Goal: Information Seeking & Learning: Compare options

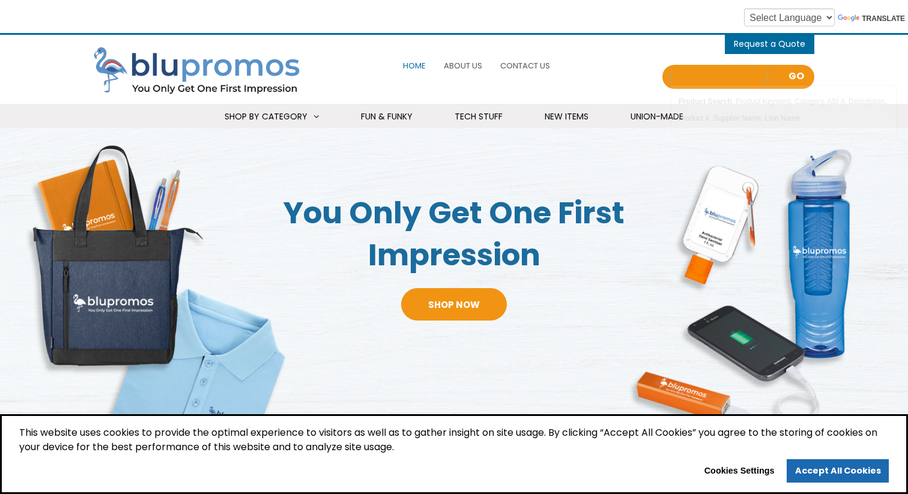
click at [699, 73] on input "Search all Products" at bounding box center [719, 76] width 96 height 17
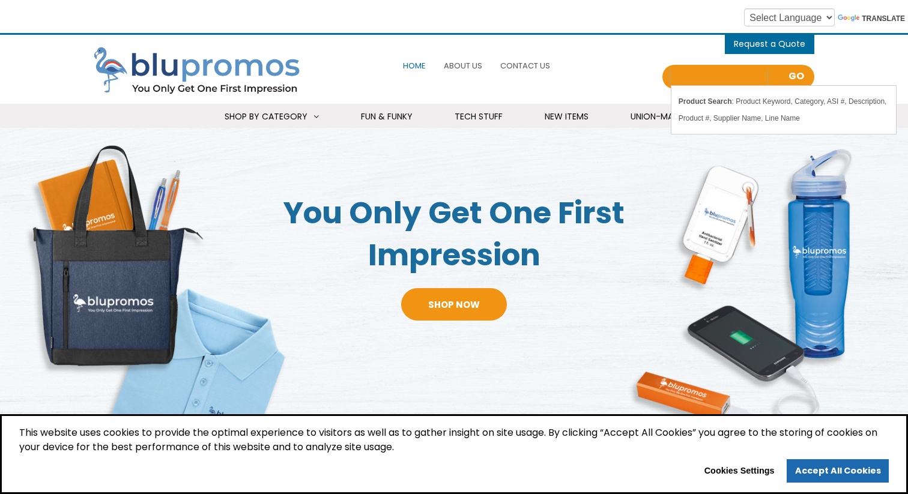
paste input "Circle Keychains"
type input "Circle Keychains"
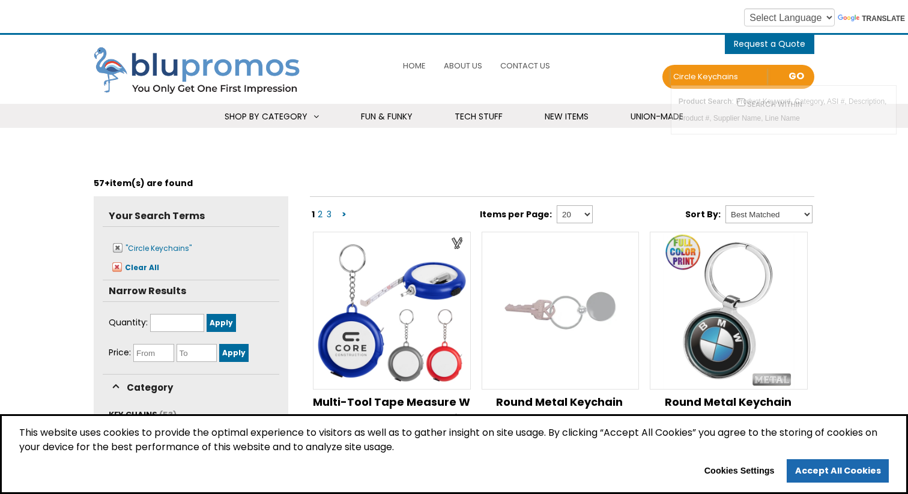
click at [698, 82] on input "Circle Keychains" at bounding box center [719, 76] width 96 height 17
click at [753, 82] on input "Circle Keychains" at bounding box center [719, 76] width 96 height 17
paste input "CPN-565606131"
type input "Circle Keychains CPN-565606131"
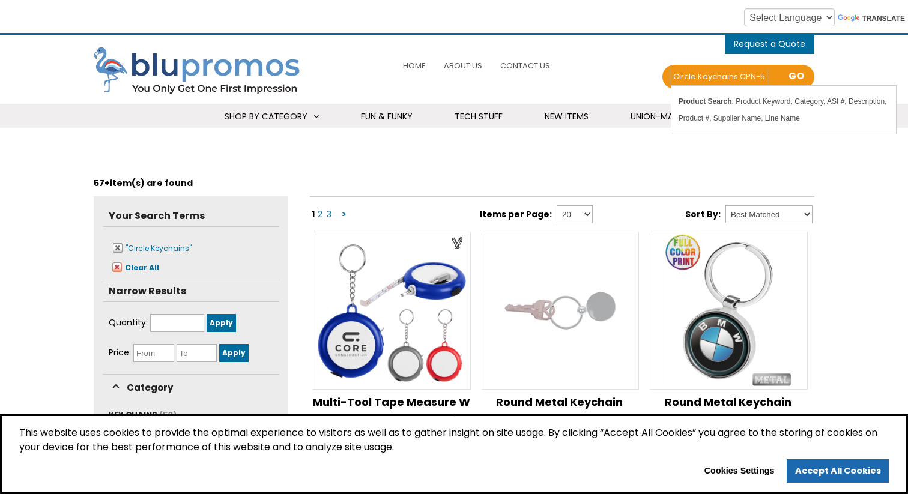
scroll to position [0, 34]
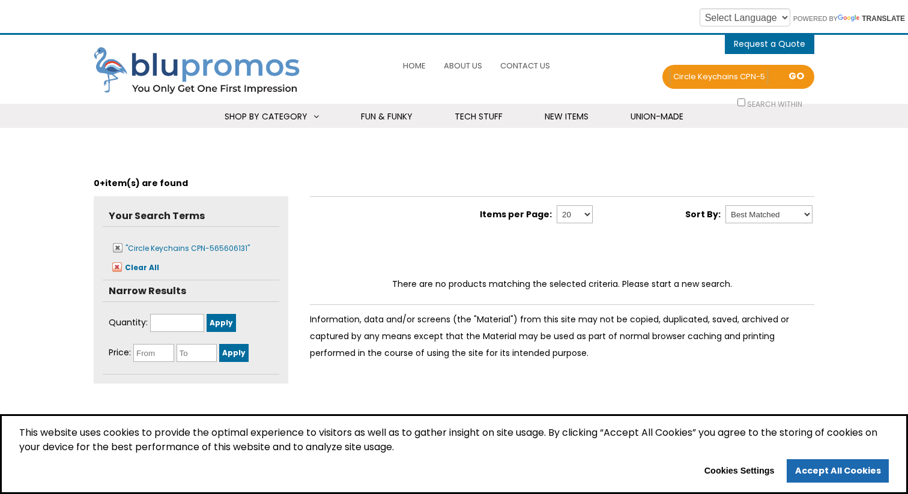
click at [753, 82] on input "Circle Keychains CPN-565606131" at bounding box center [719, 76] width 96 height 17
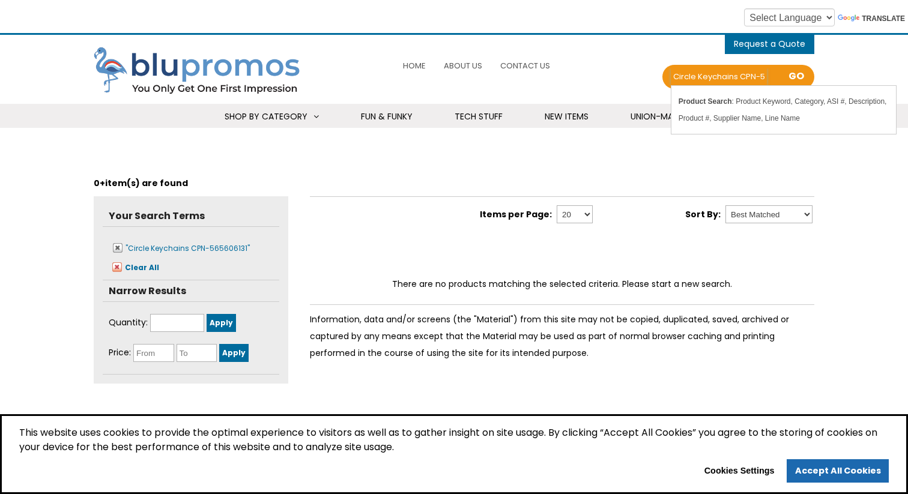
scroll to position [0, 34]
drag, startPoint x: 738, startPoint y: 76, endPoint x: 848, endPoint y: 76, distance: 110.5
click at [848, 76] on div "0 items - Cart Shopping Cart (0) You have no products in your shopping cart. Ch…" at bounding box center [454, 81] width 908 height 93
type input "Circle Keychains"
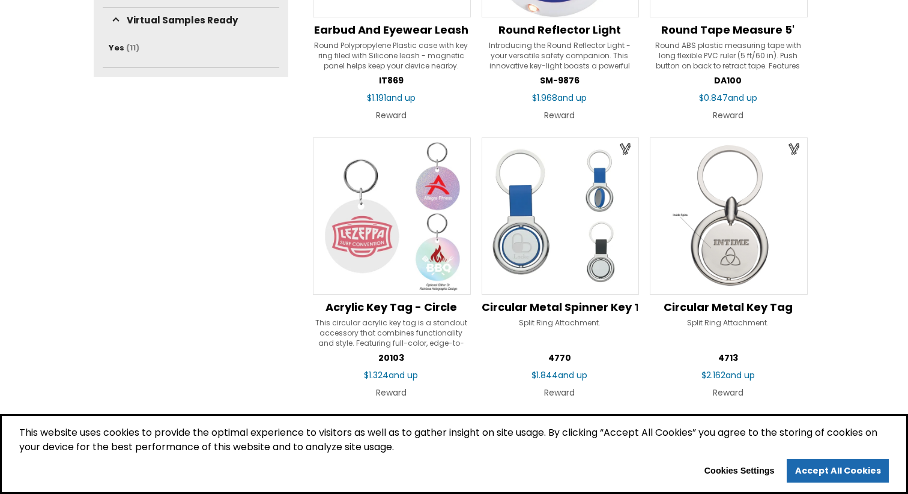
scroll to position [950, 0]
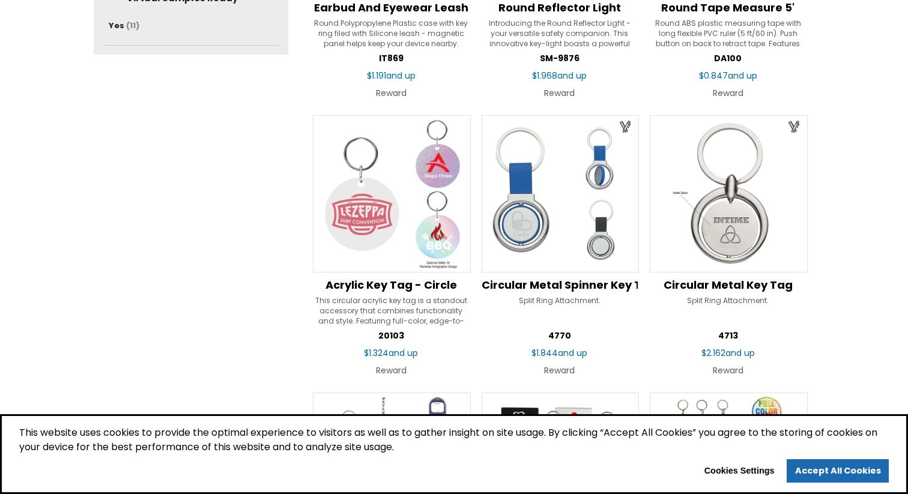
click at [456, 203] on img at bounding box center [392, 194] width 158 height 158
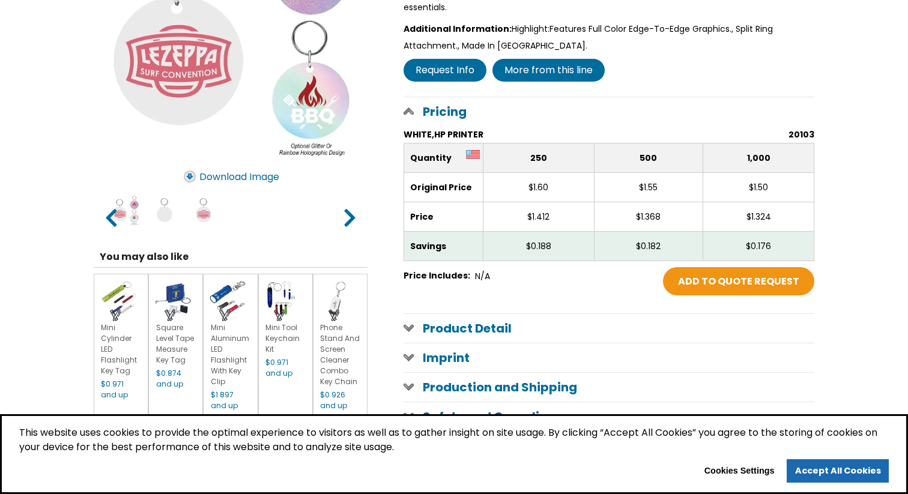
scroll to position [306, 0]
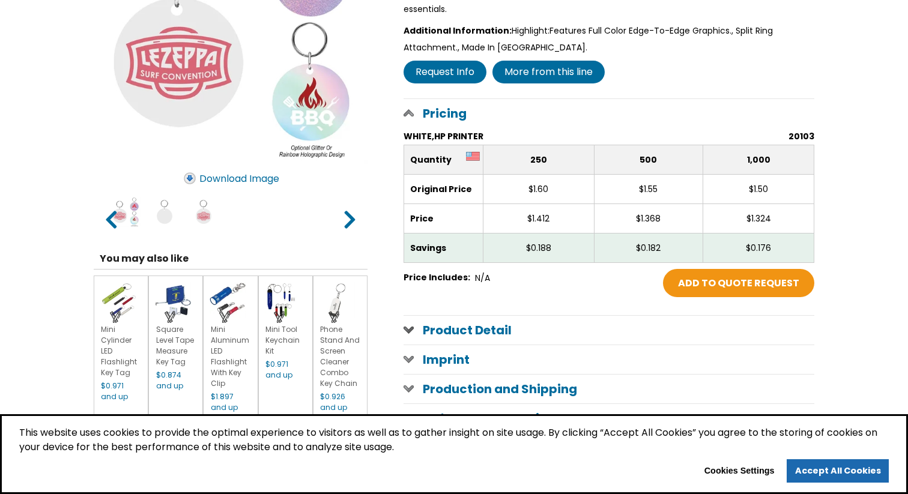
click at [504, 316] on h1 "Product Detail" at bounding box center [608, 330] width 411 height 29
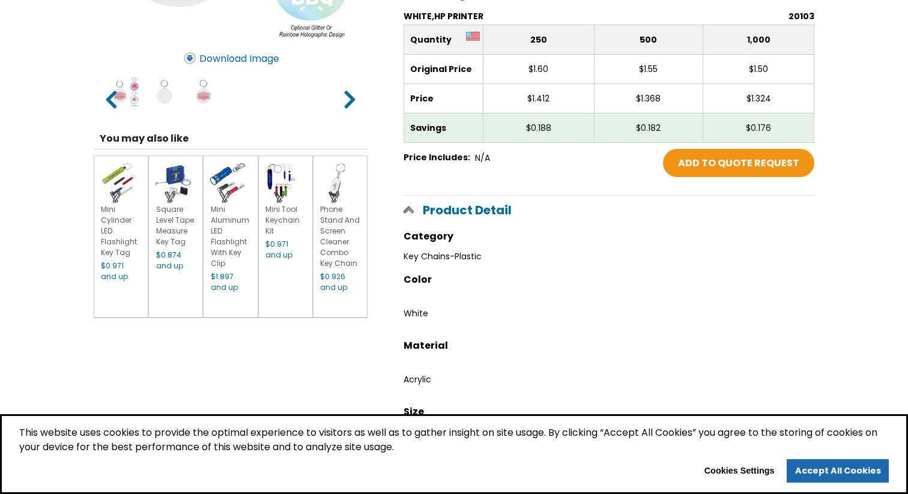
scroll to position [0, 0]
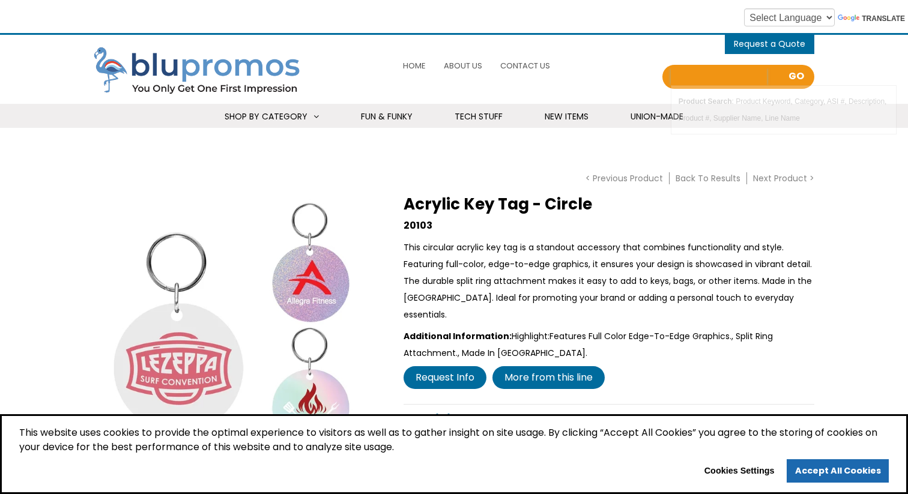
click at [699, 72] on input "Search all Products" at bounding box center [719, 76] width 96 height 17
type input "circle keychains"
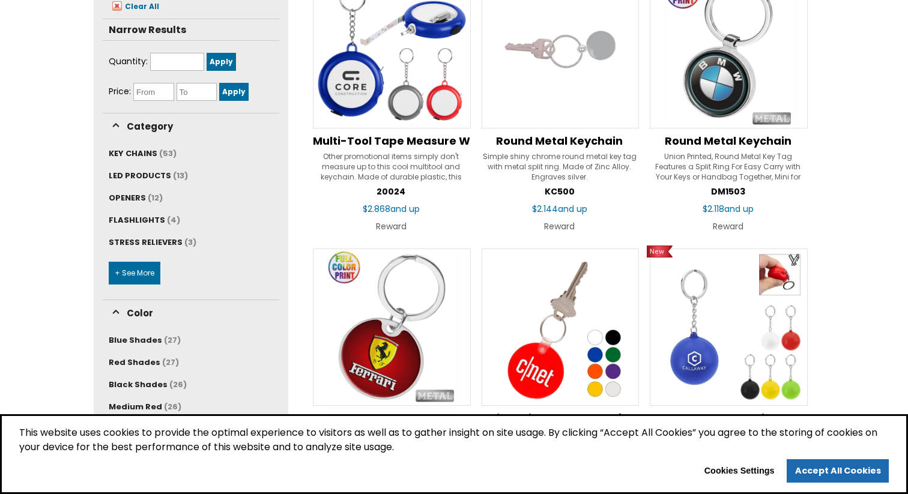
scroll to position [273, 0]
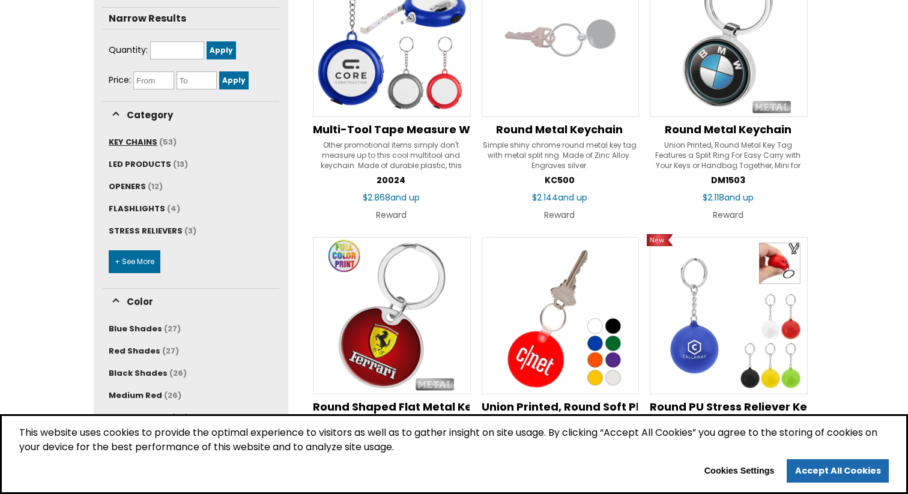
click at [160, 143] on span "(53)" at bounding box center [167, 141] width 17 height 11
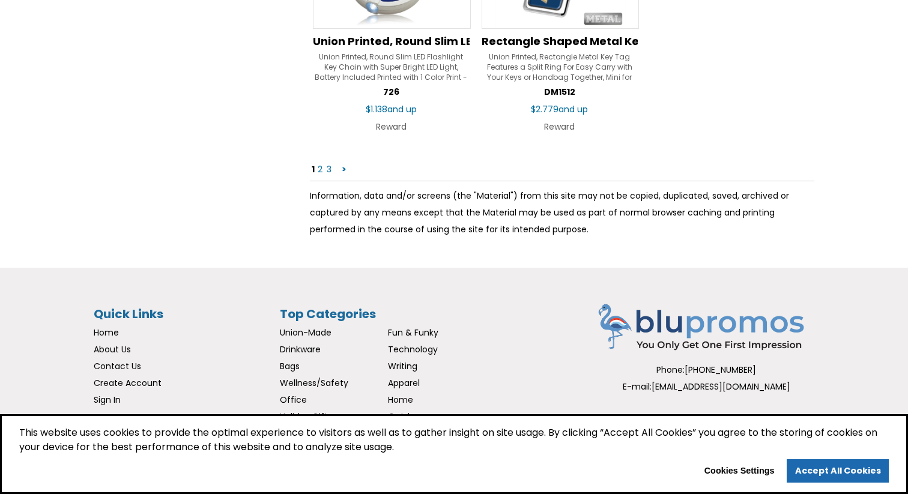
scroll to position [2094, 0]
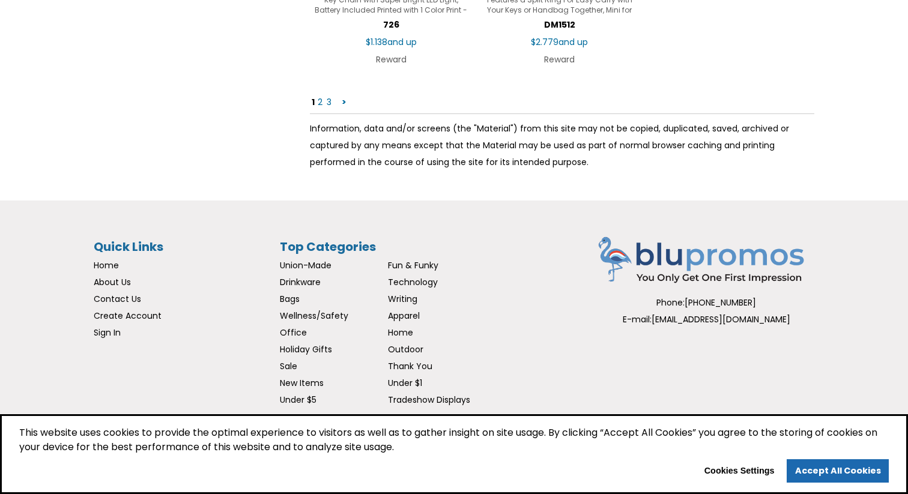
click at [321, 102] on link "2" at bounding box center [319, 102] width 7 height 12
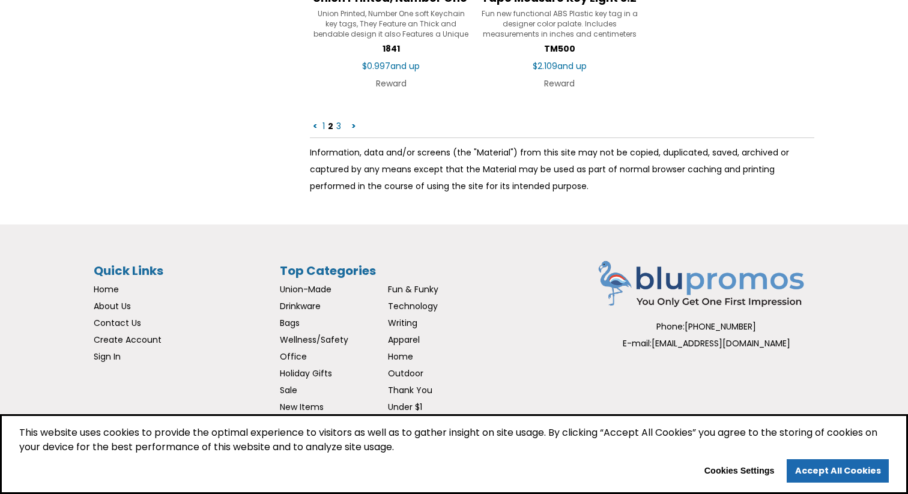
scroll to position [2094, 0]
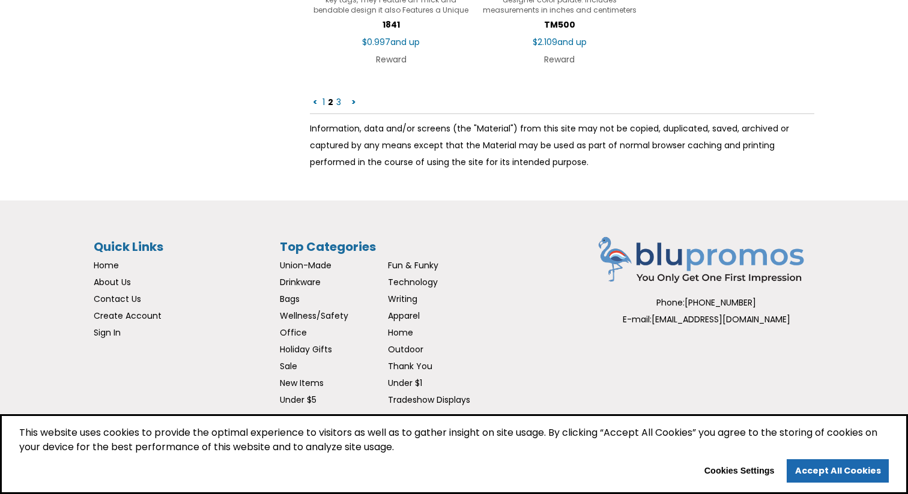
click at [337, 103] on link "3" at bounding box center [338, 102] width 7 height 12
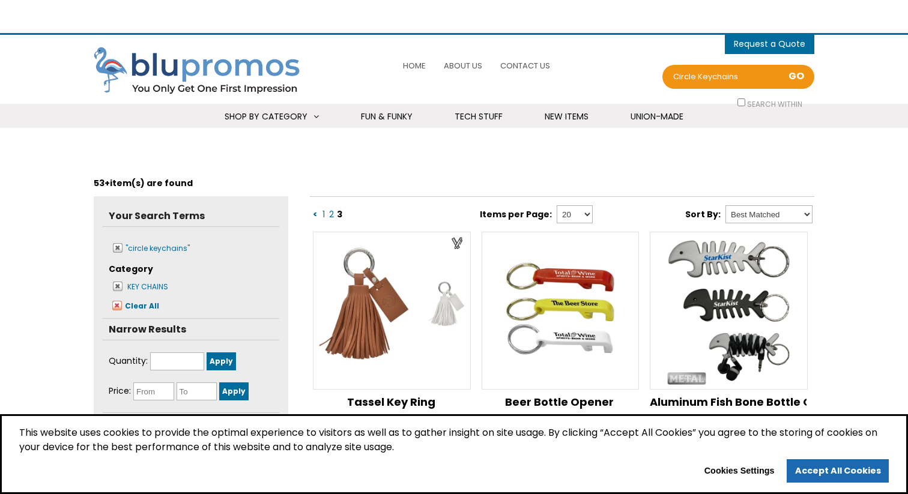
select select "Language Translate Widget"
click at [567, 207] on select "20 40 80" at bounding box center [575, 214] width 36 height 18
select select "80"
select select "Language Translate Widget"
